Goal: Task Accomplishment & Management: Manage account settings

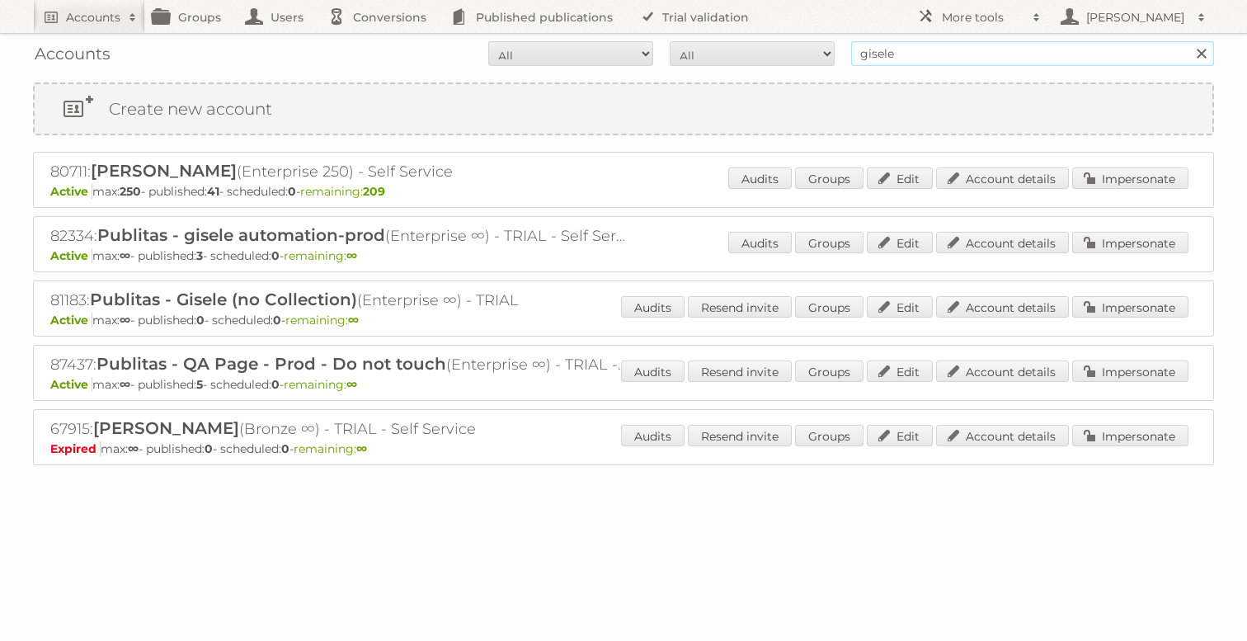
click at [862, 47] on input "gisele" at bounding box center [1032, 53] width 363 height 25
type input "rewe"
click at [1188, 41] on input "Search" at bounding box center [1200, 53] width 25 height 25
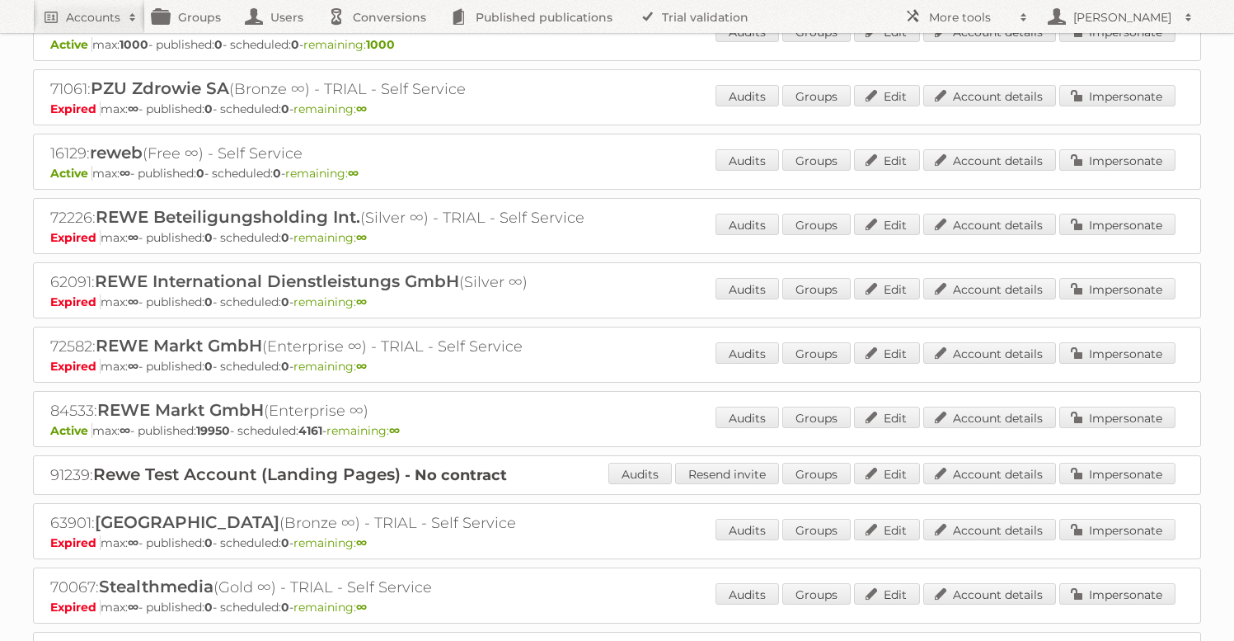
scroll to position [1534, 0]
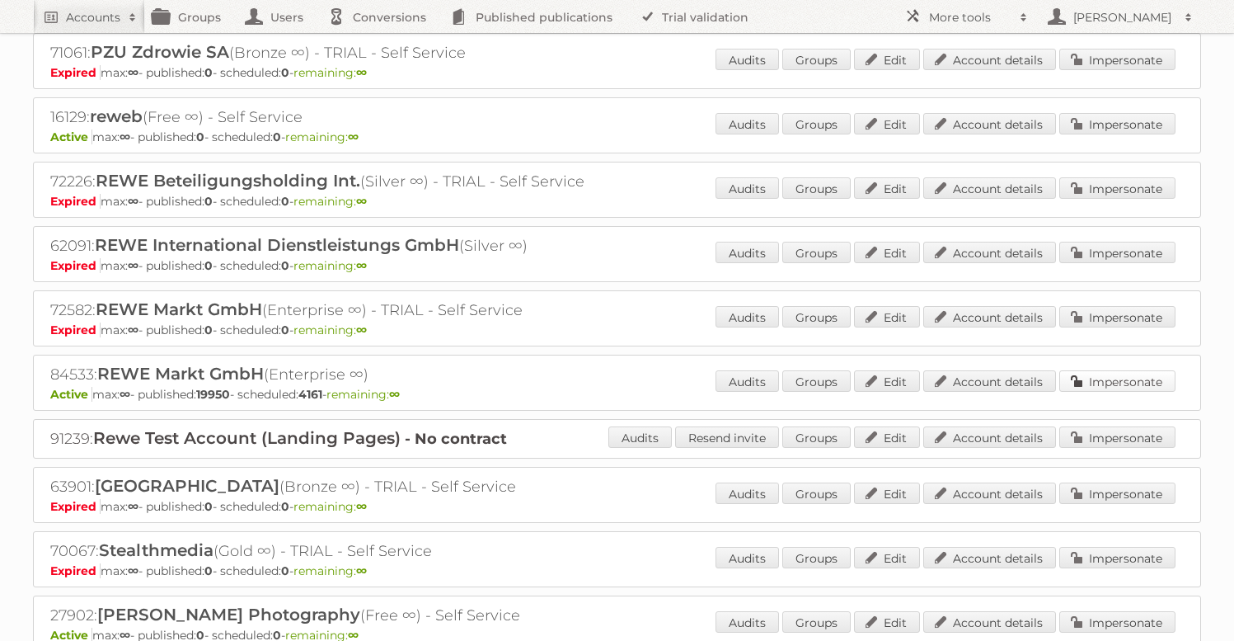
click at [1130, 370] on link "Impersonate" at bounding box center [1118, 380] width 116 height 21
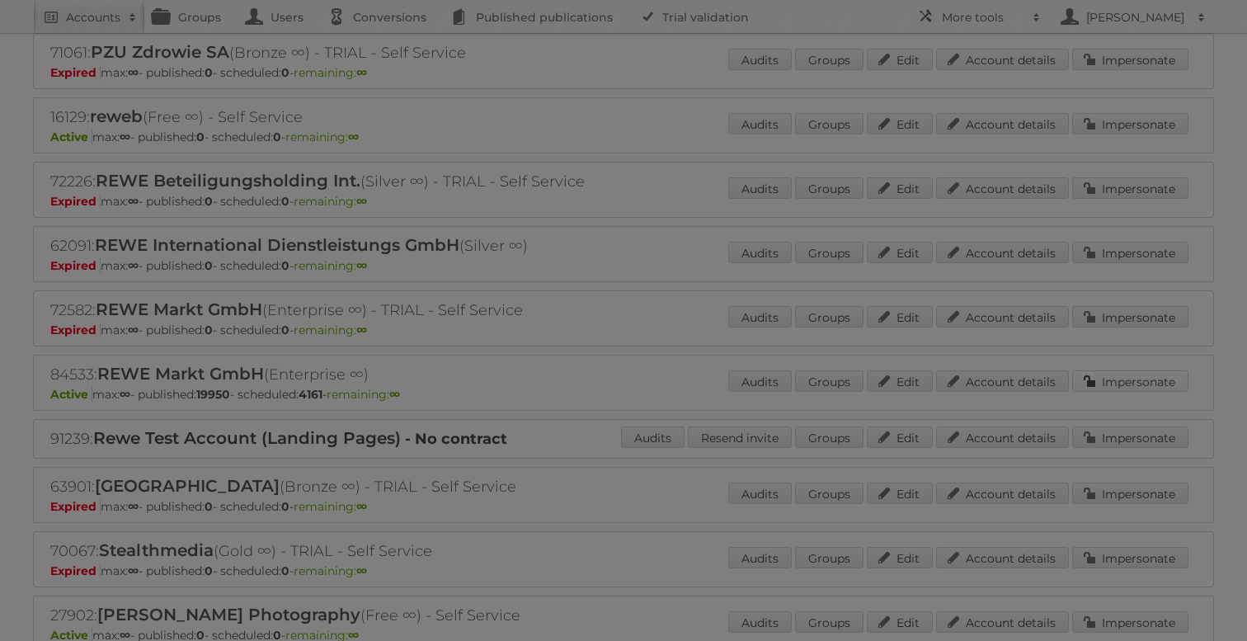
click at [1130, 367] on div at bounding box center [623, 320] width 1247 height 641
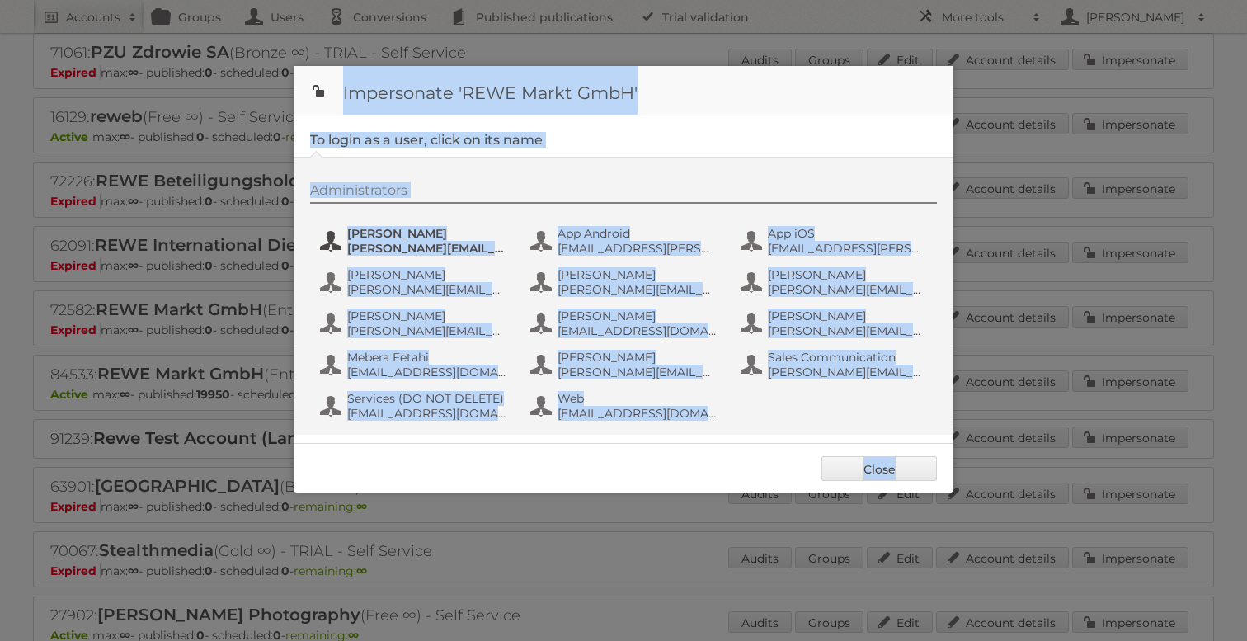
click at [383, 241] on span "[PERSON_NAME][EMAIL_ADDRESS][PERSON_NAME][DOMAIN_NAME]" at bounding box center [427, 248] width 160 height 15
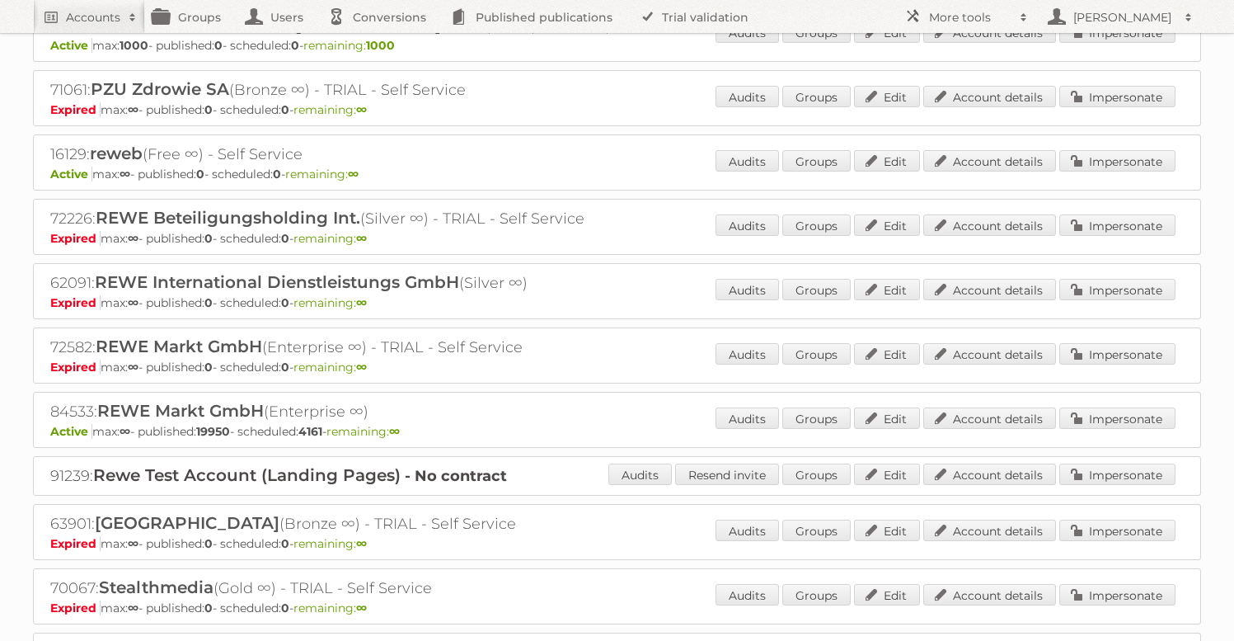
scroll to position [1510, 0]
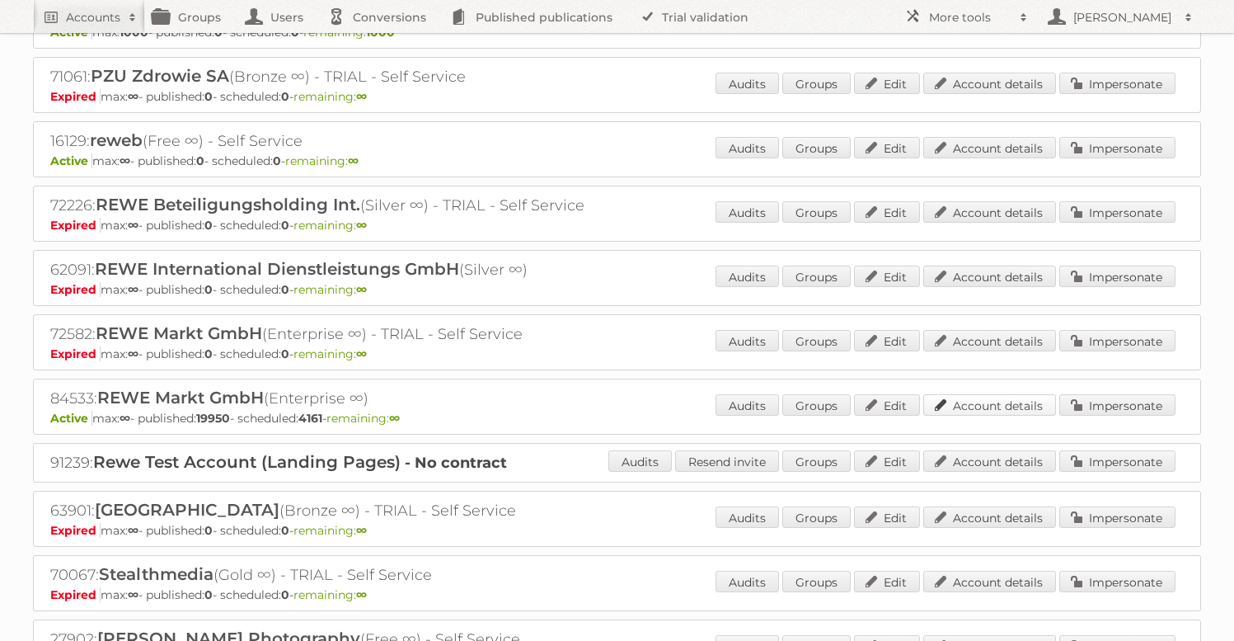
click at [1006, 394] on link "Account details" at bounding box center [989, 404] width 133 height 21
